Goal: Task Accomplishment & Management: Manage account settings

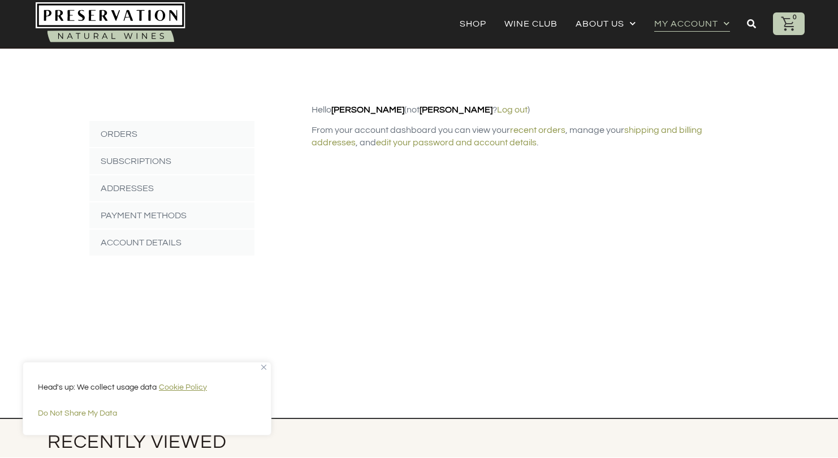
scroll to position [163, 0]
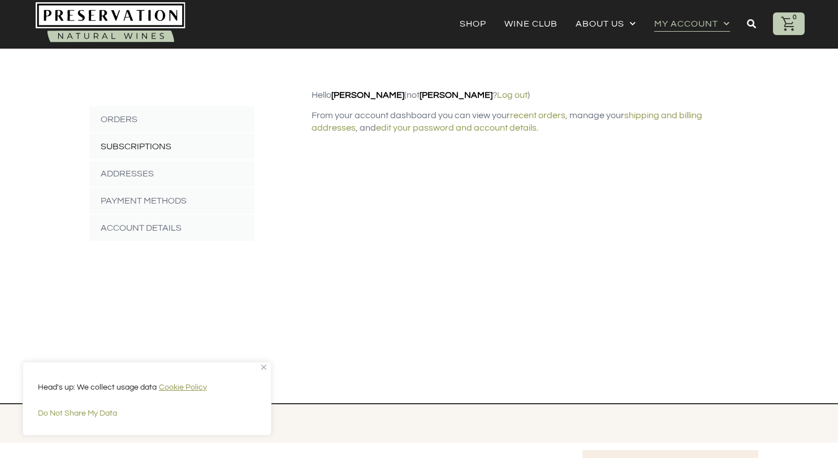
click at [150, 146] on link "Subscriptions" at bounding box center [171, 146] width 165 height 26
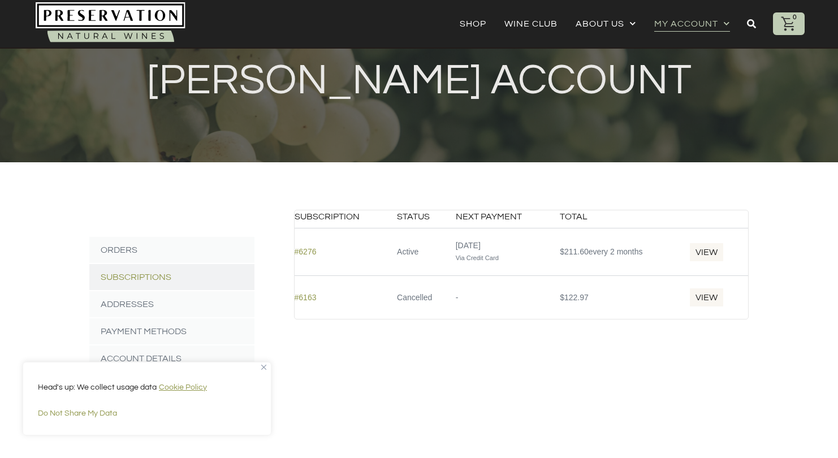
scroll to position [33, 0]
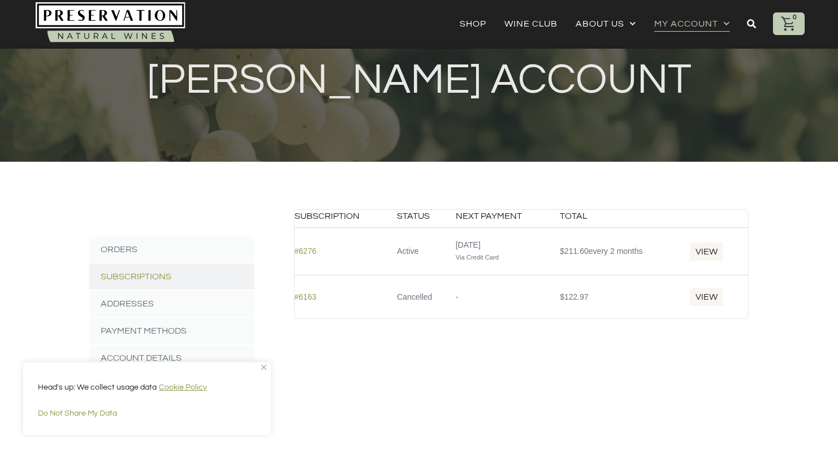
click at [710, 245] on link "View" at bounding box center [707, 252] width 36 height 20
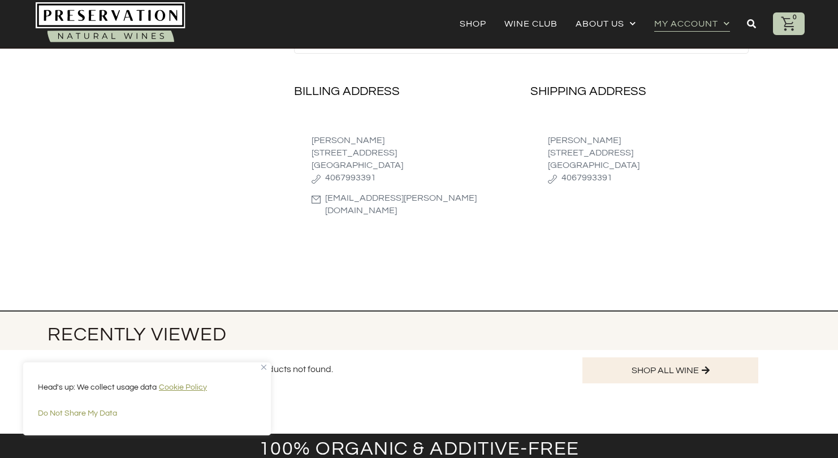
scroll to position [790, 0]
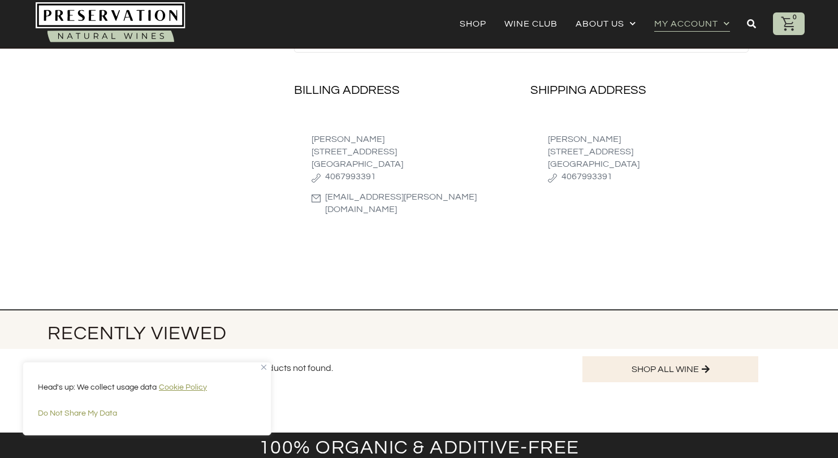
click at [263, 364] on div "Head's up: We collect usage data Cookie Policy Do Not Share My Data" at bounding box center [147, 399] width 249 height 74
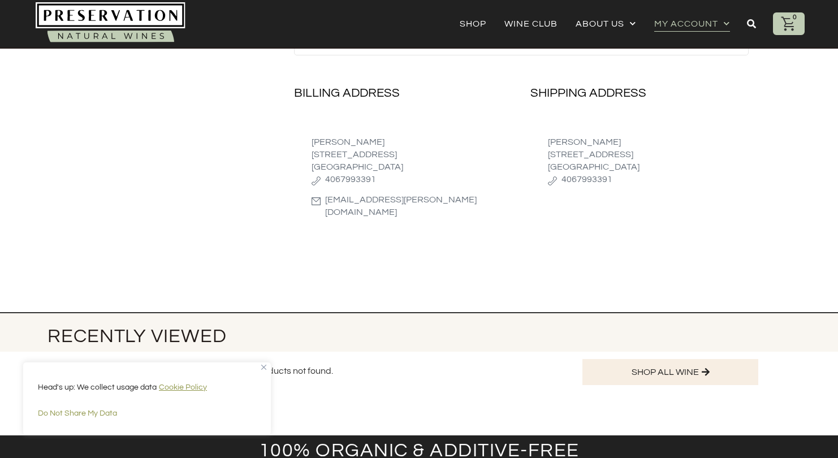
click at [265, 367] on img "Close" at bounding box center [263, 367] width 5 height 5
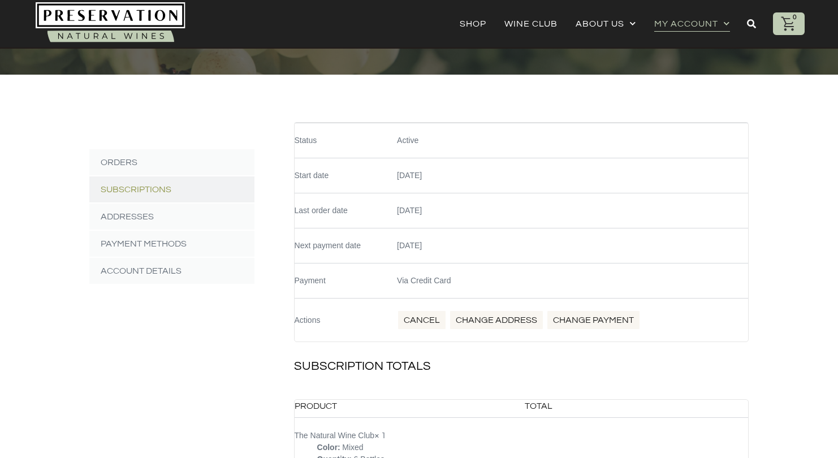
scroll to position [117, 0]
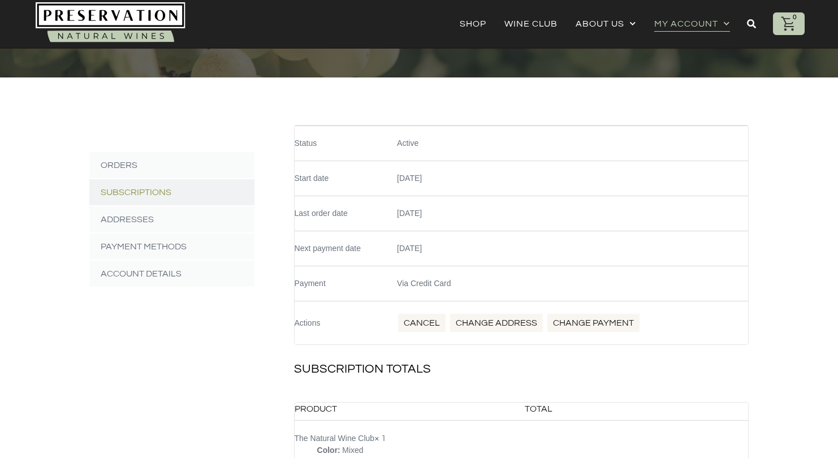
click at [427, 321] on link "Cancel" at bounding box center [422, 323] width 50 height 20
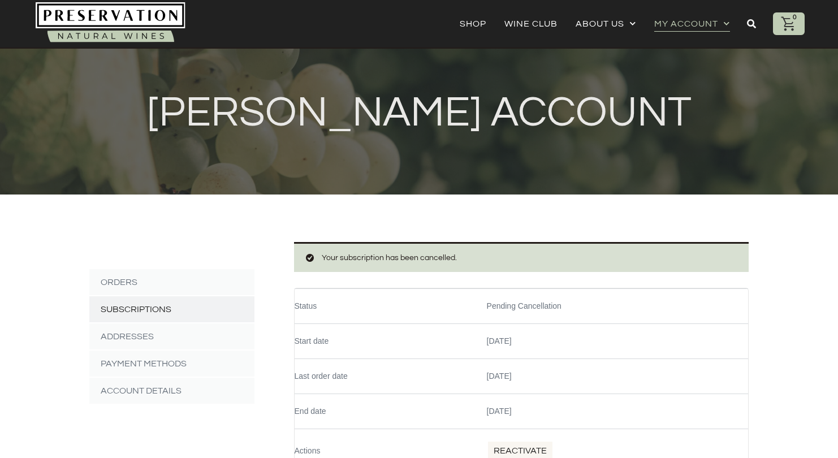
click at [130, 313] on link "Subscriptions" at bounding box center [171, 309] width 165 height 26
